Goal: Information Seeking & Learning: Learn about a topic

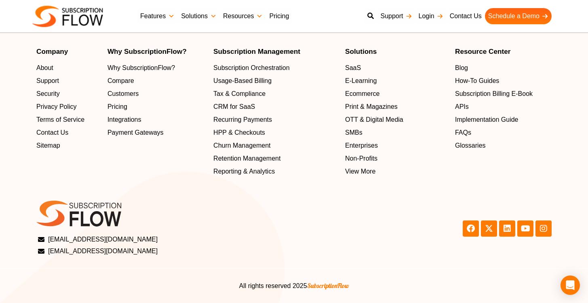
scroll to position [2659, 0]
click at [46, 70] on span "About" at bounding box center [46, 68] width 17 height 10
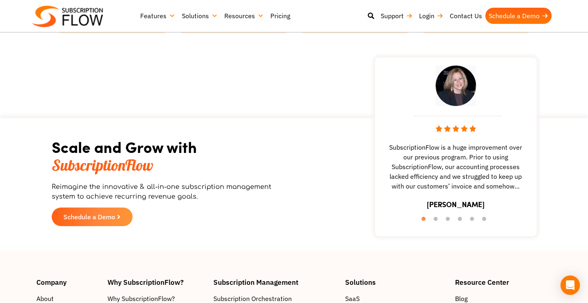
scroll to position [1128, 0]
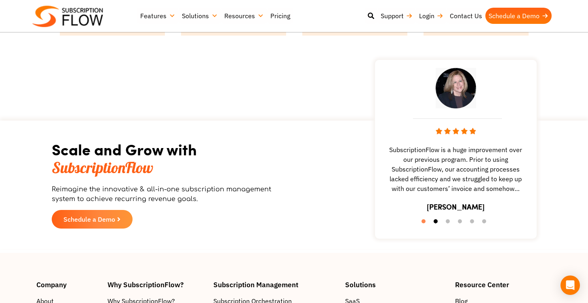
click at [436, 222] on button "2" at bounding box center [438, 223] width 8 height 8
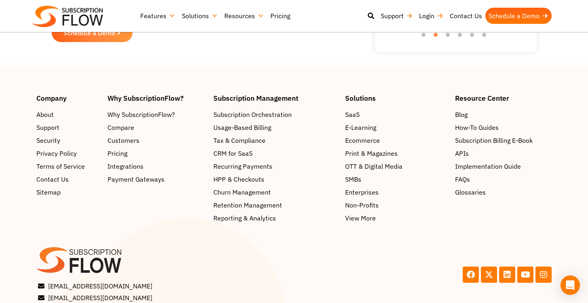
scroll to position [1360, 0]
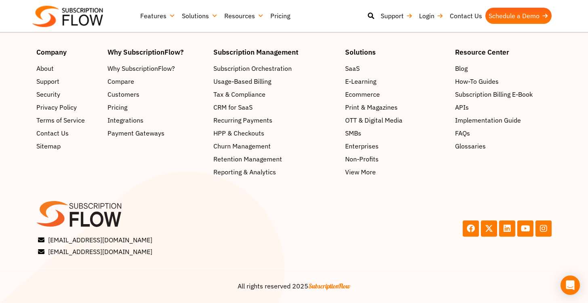
click at [191, 113] on li "Pricing" at bounding box center [157, 107] width 98 height 11
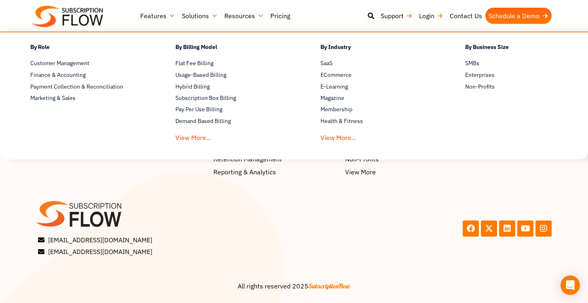
click at [313, 212] on div "Facebook X-twitter Linkedin Youtube Instagram" at bounding box center [425, 228] width 262 height 63
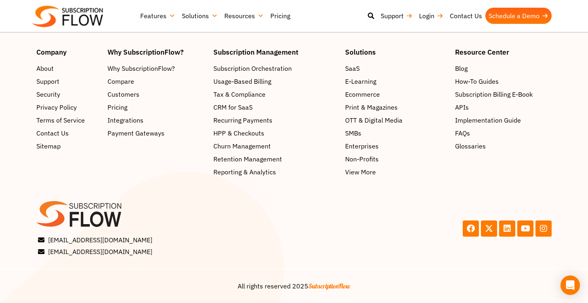
click at [231, 17] on link "Resources" at bounding box center [244, 16] width 46 height 16
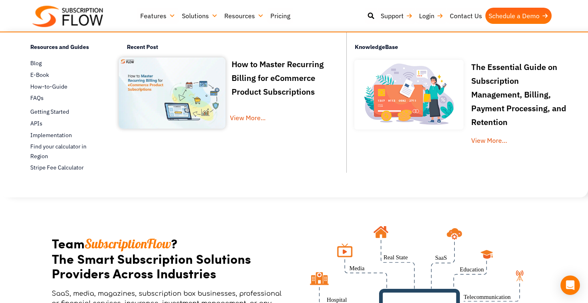
click at [186, 16] on link "Solutions" at bounding box center [200, 16] width 42 height 16
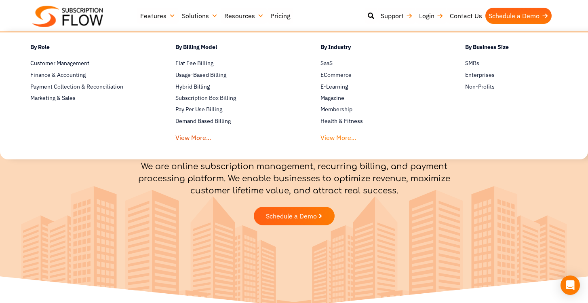
click at [321, 137] on link "View More..." at bounding box center [339, 135] width 36 height 15
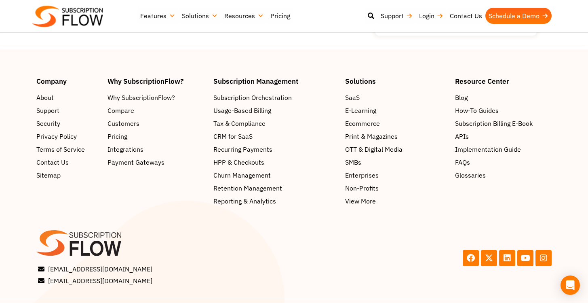
scroll to position [2803, 0]
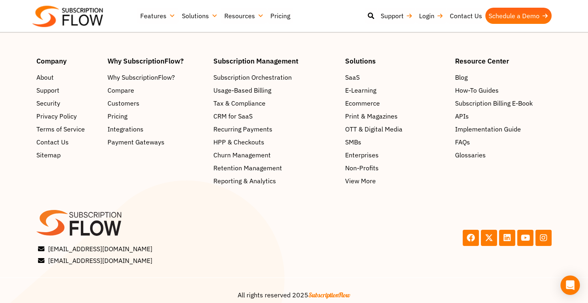
click at [195, 17] on link "Solutions" at bounding box center [200, 16] width 42 height 16
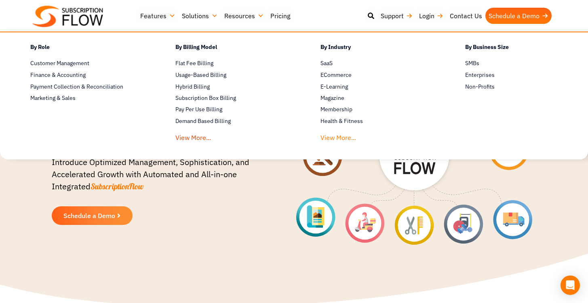
click at [328, 135] on link "View More..." at bounding box center [339, 135] width 36 height 15
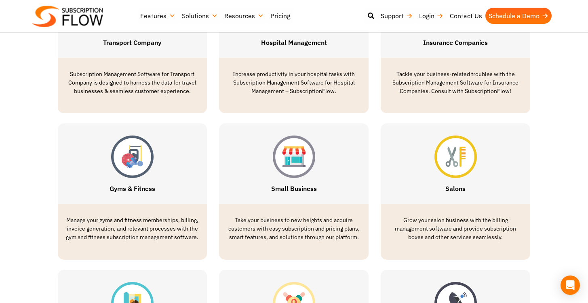
scroll to position [950, 0]
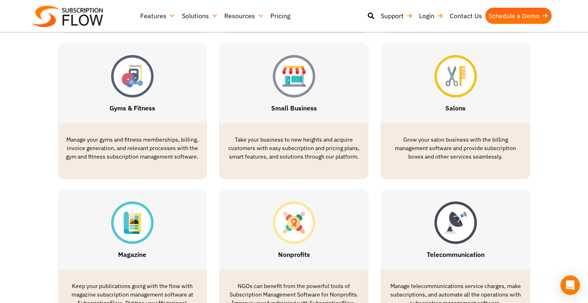
click at [199, 15] on link "Solutions" at bounding box center [200, 16] width 42 height 16
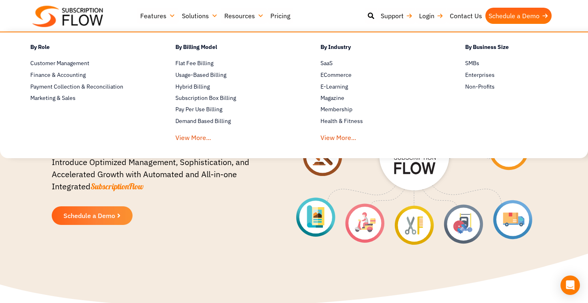
click at [251, 212] on div "Request a free Trial Schedule a Demo" at bounding box center [162, 215] width 220 height 19
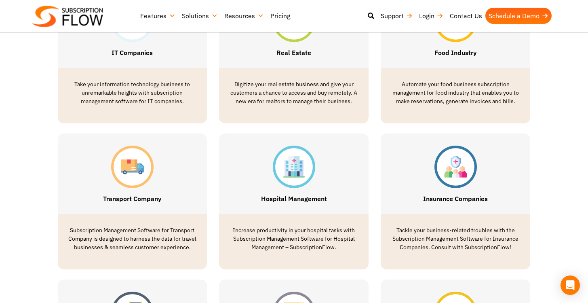
scroll to position [824, 0]
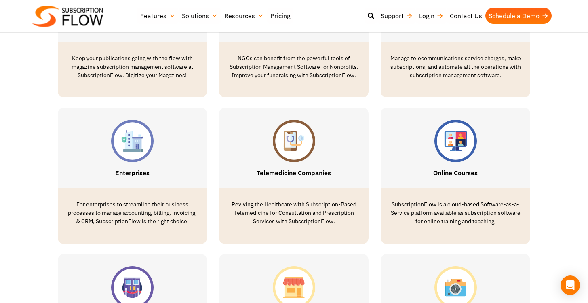
click at [250, 13] on link "Resources" at bounding box center [244, 16] width 46 height 16
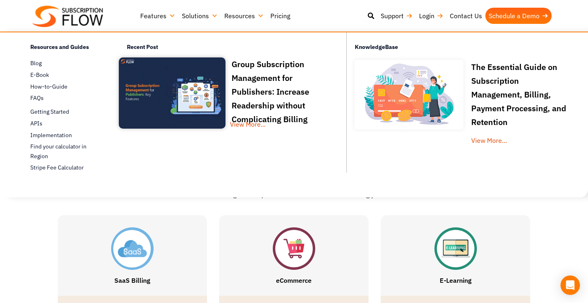
click at [250, 13] on link "Resources" at bounding box center [244, 16] width 46 height 16
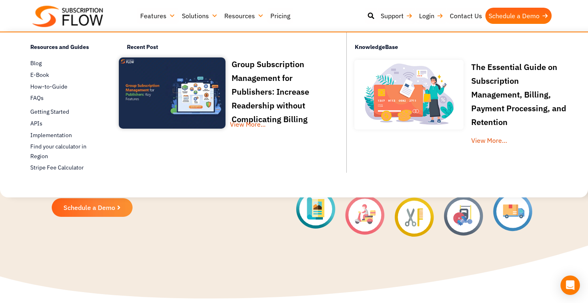
scroll to position [0, 0]
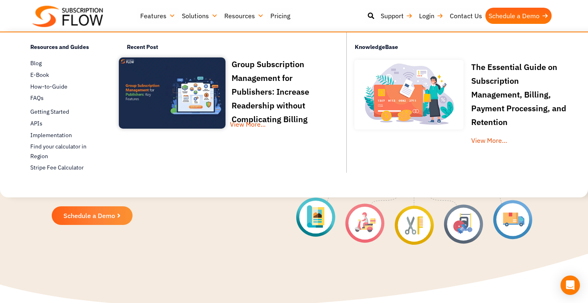
click at [195, 14] on link "Solutions" at bounding box center [200, 16] width 42 height 16
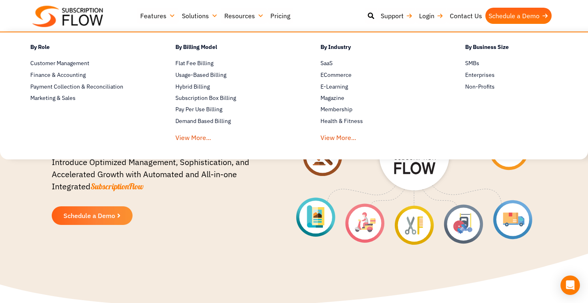
drag, startPoint x: 284, startPoint y: 229, endPoint x: 282, endPoint y: 218, distance: 11.0
click at [284, 229] on div at bounding box center [409, 155] width 255 height 180
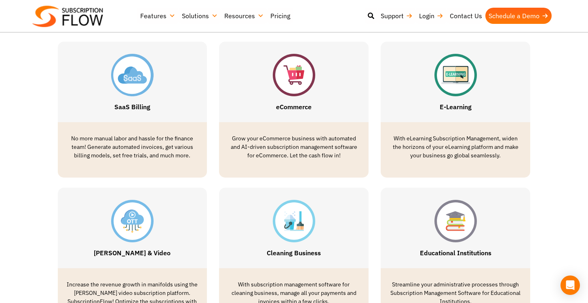
scroll to position [394, 0]
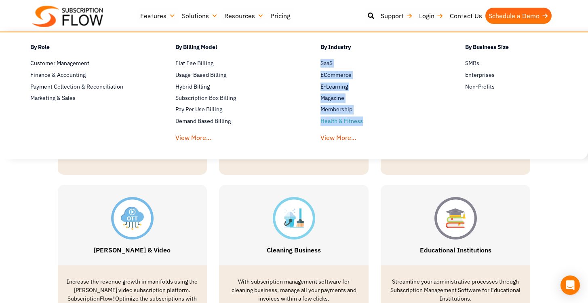
copy ul "SaaS Avoid the Hard Billing Processes and get a SaaS Billing Solutions ECommerc…"
drag, startPoint x: 329, startPoint y: 68, endPoint x: 368, endPoint y: 121, distance: 65.7
click at [368, 121] on ul "By Industry SaaS Avoid the Hard Billing Processes and get a SaaS Billing Soluti…" at bounding box center [370, 91] width 145 height 103
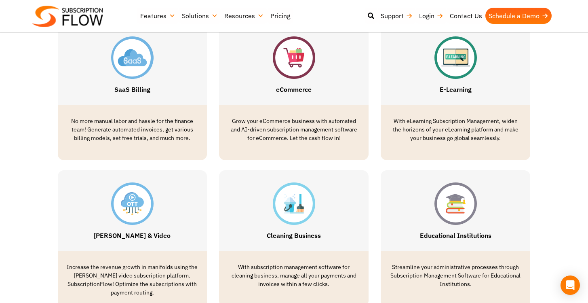
scroll to position [467, 0]
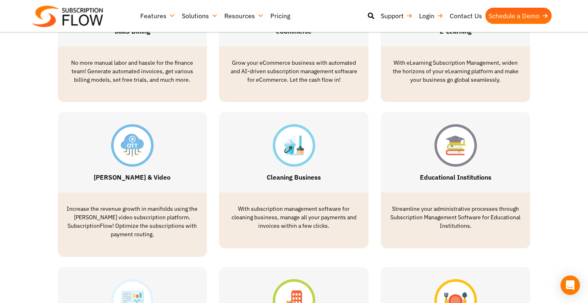
click at [44, 170] on section "OTT & Video Increase the revenue growth in manifolds using the OTT video subscr…" at bounding box center [294, 184] width 588 height 144
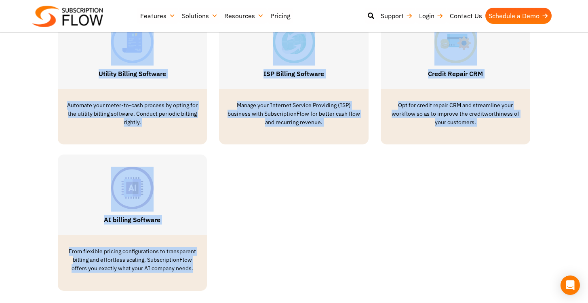
scroll to position [2435, 0]
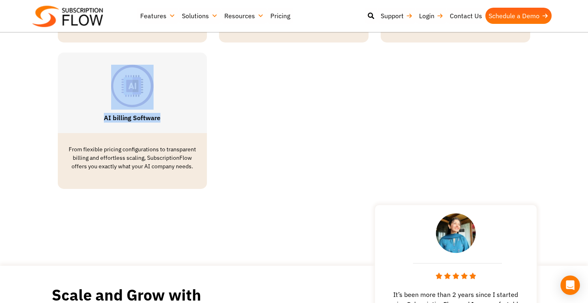
drag, startPoint x: 190, startPoint y: 157, endPoint x: 192, endPoint y: 113, distance: 44.1
copy div "SaaS Billing No more manual labor and hassle for the finance team! Generate aut…"
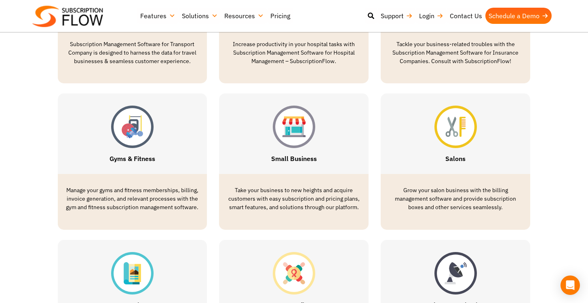
click at [548, 170] on section "Gyms & Fitness Manage your gyms and fitness memberships, billing, invoice gener…" at bounding box center [294, 161] width 588 height 136
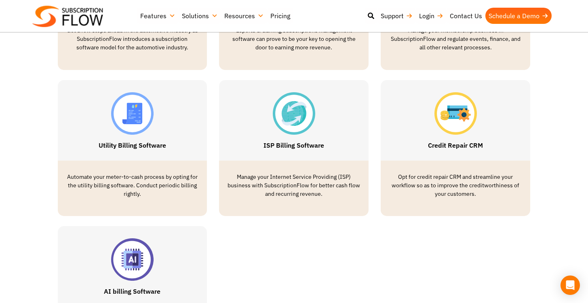
scroll to position [2295, 0]
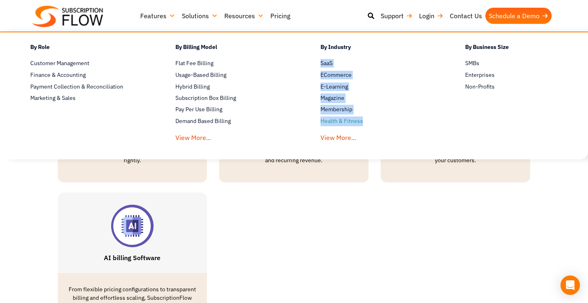
drag, startPoint x: 317, startPoint y: 62, endPoint x: 378, endPoint y: 125, distance: 87.8
click at [378, 125] on ul "By Industry SaaS Avoid the Hard Billing Processes and get a SaaS Billing Soluti…" at bounding box center [370, 91] width 145 height 103
copy ul "SaaS Avoid the Hard Billing Processes and get a SaaS Billing Solutions ECommerc…"
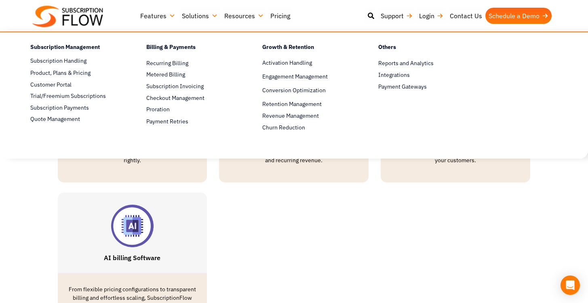
click at [95, 15] on img at bounding box center [67, 16] width 71 height 21
